Goal: Obtain resource: Download file/media

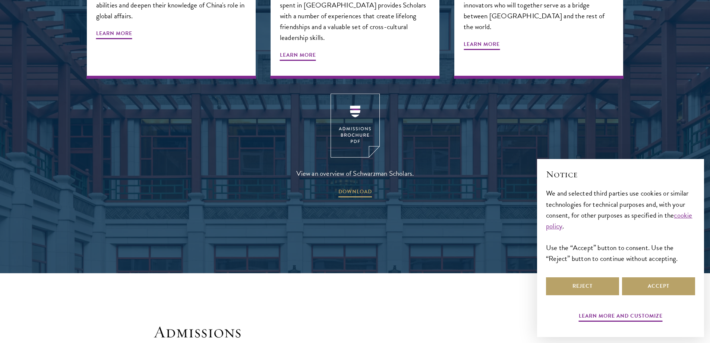
scroll to position [1044, 0]
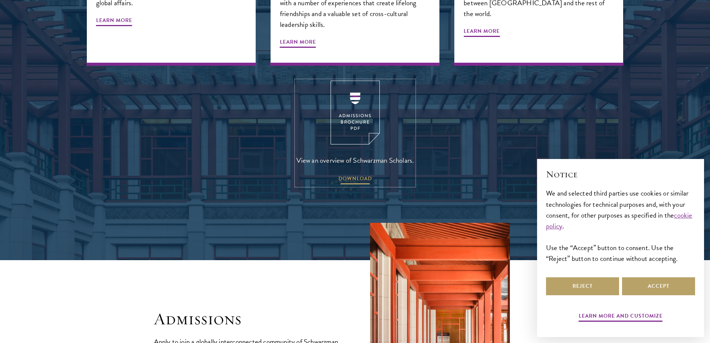
click at [358, 174] on span "DOWNLOAD" at bounding box center [356, 180] width 34 height 12
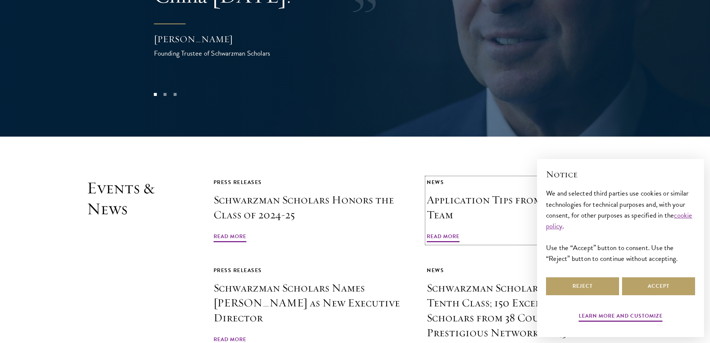
scroll to position [1678, 0]
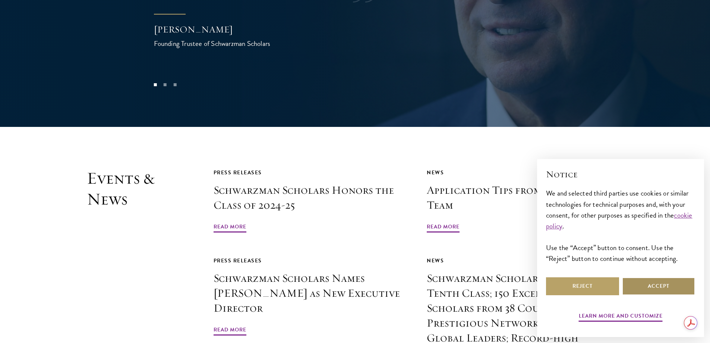
click at [670, 289] on button "Accept" at bounding box center [658, 286] width 73 height 18
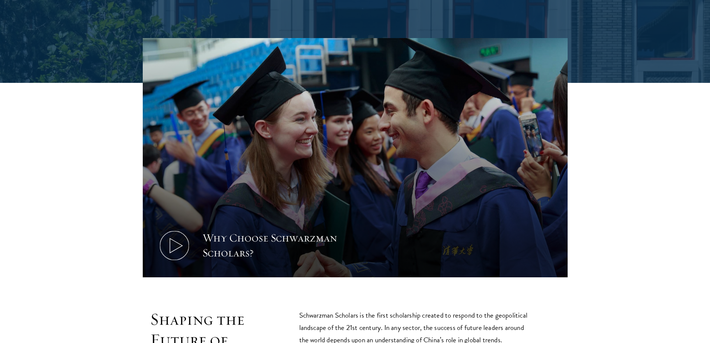
scroll to position [261, 0]
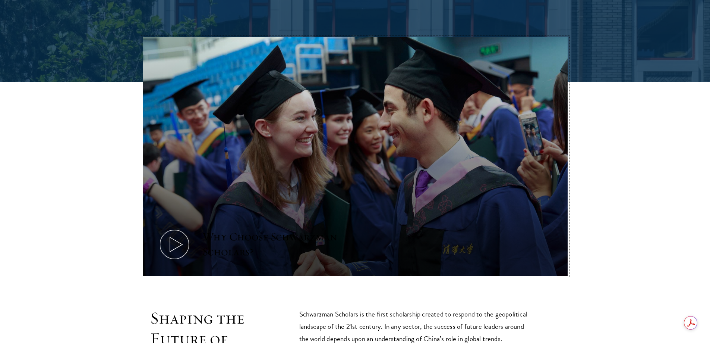
click at [185, 242] on icon at bounding box center [175, 244] width 34 height 34
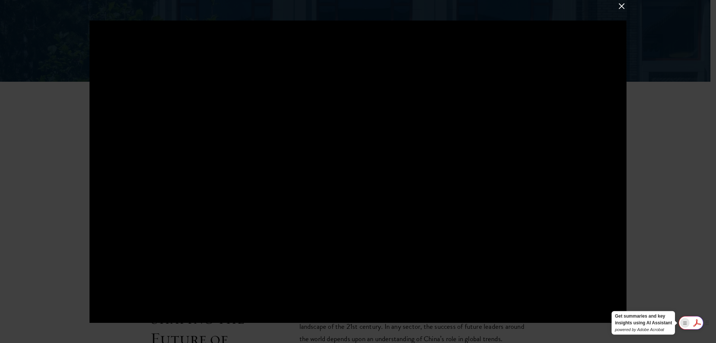
click at [686, 324] on rect "Show Acrobat AI FAB View Settings" at bounding box center [684, 322] width 5 height 5
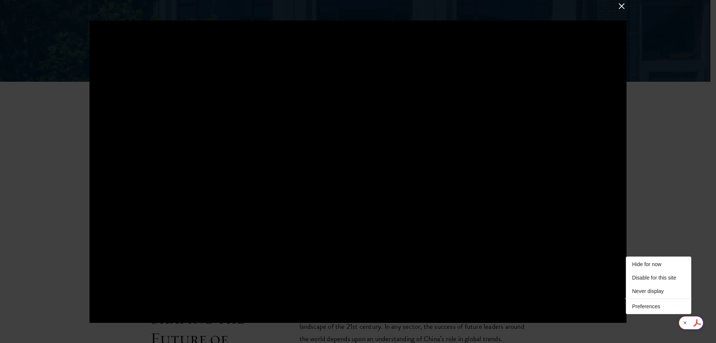
click at [623, 3] on button at bounding box center [622, 6] width 10 height 10
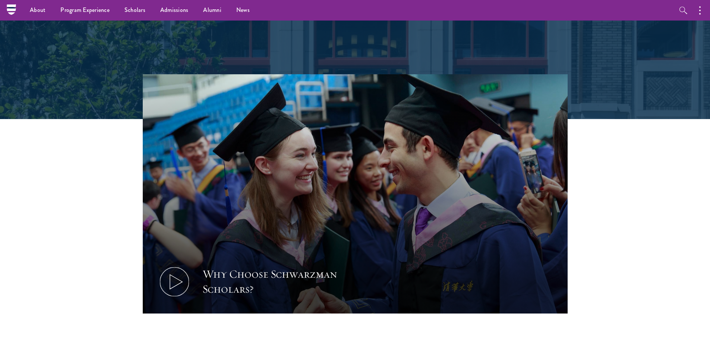
scroll to position [0, 0]
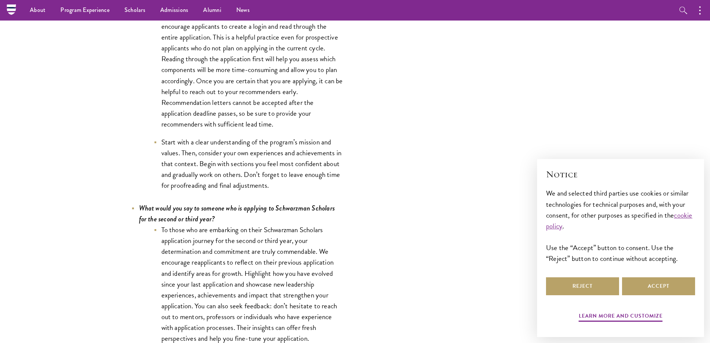
scroll to position [2498, 0]
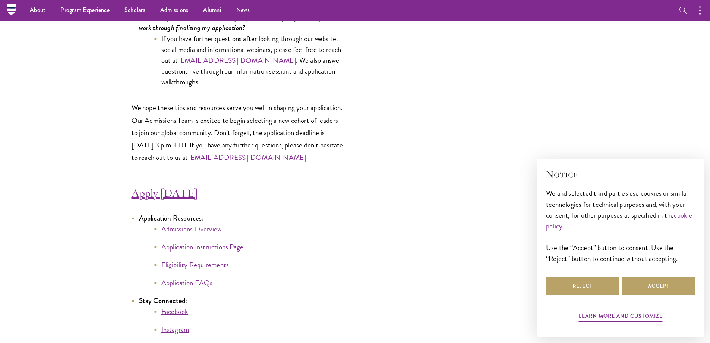
scroll to position [3915, 0]
